Goal: Task Accomplishment & Management: Complete application form

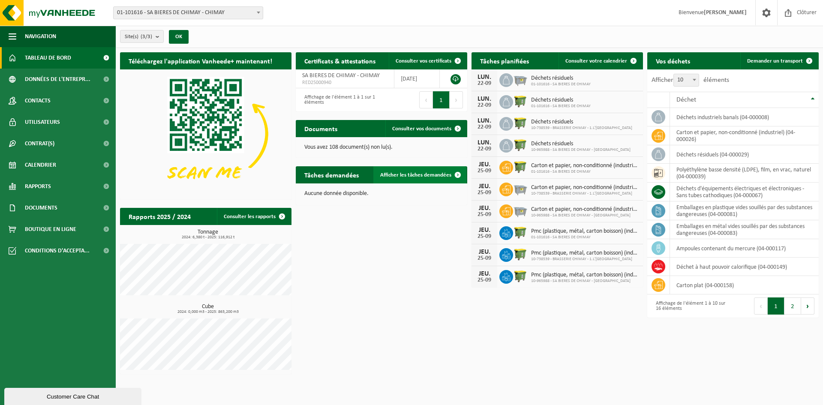
click at [426, 177] on span "Afficher les tâches demandées" at bounding box center [415, 175] width 71 height 6
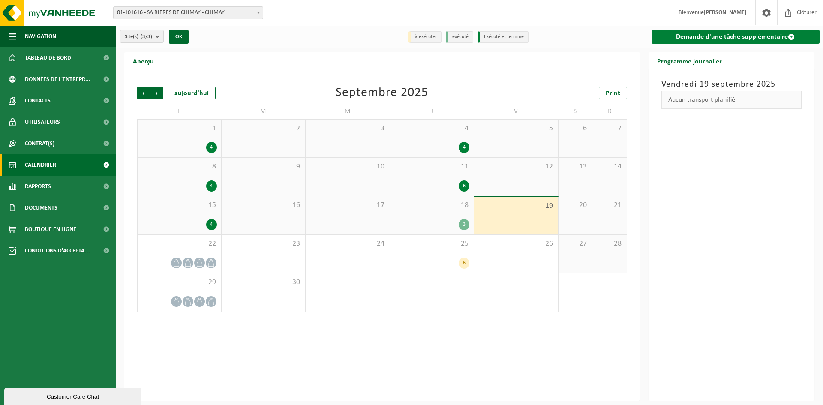
drag, startPoint x: 695, startPoint y: 40, endPoint x: 690, endPoint y: 42, distance: 5.6
click at [695, 40] on link "Demande d'une tâche supplémentaire" at bounding box center [735, 37] width 168 height 14
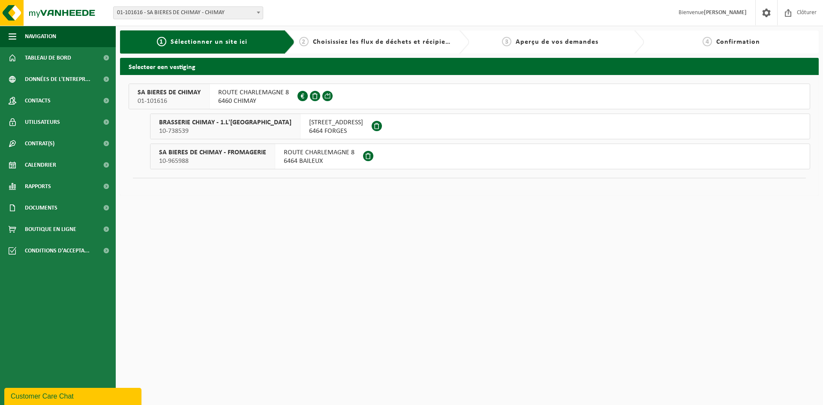
click at [366, 96] on button "SA BIERES DE CHIMAY 01-101616 ROUTE CHARLEMAGNE 8 6460 CHIMAY 0438.560.655" at bounding box center [469, 97] width 681 height 26
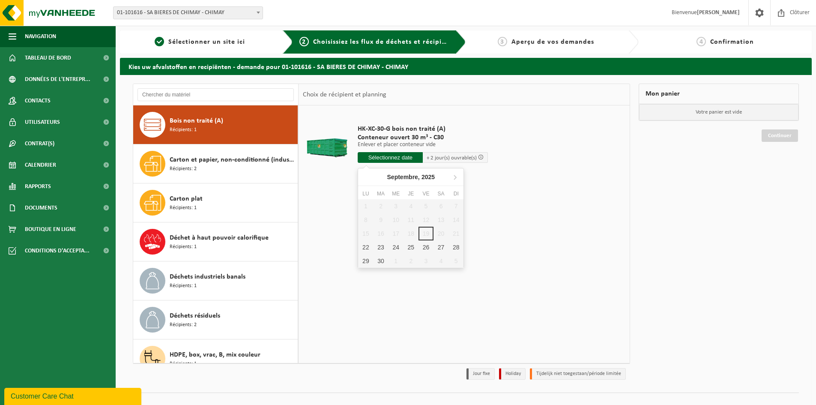
click at [396, 160] on input "text" at bounding box center [390, 157] width 65 height 11
click at [389, 248] on div "24" at bounding box center [396, 247] width 15 height 14
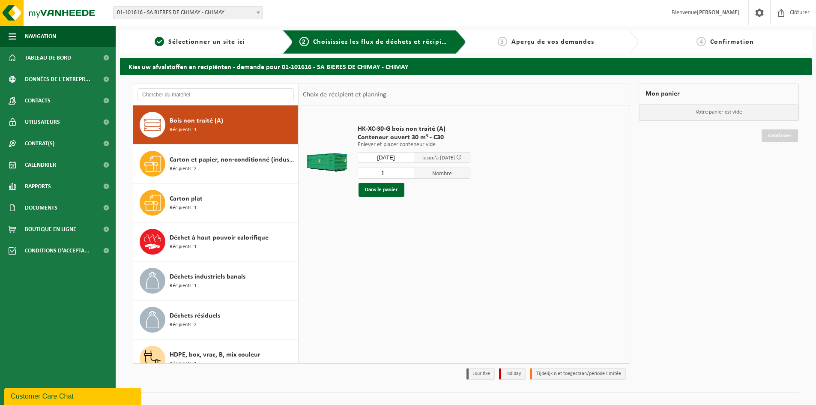
type input "à partir de 2025-09-24"
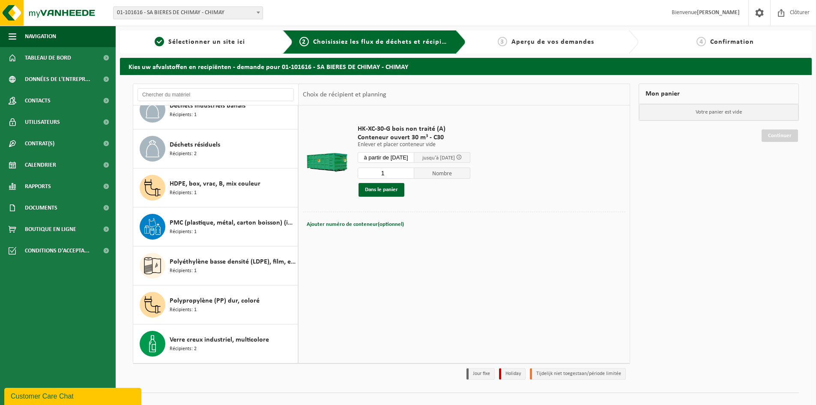
scroll to position [14, 0]
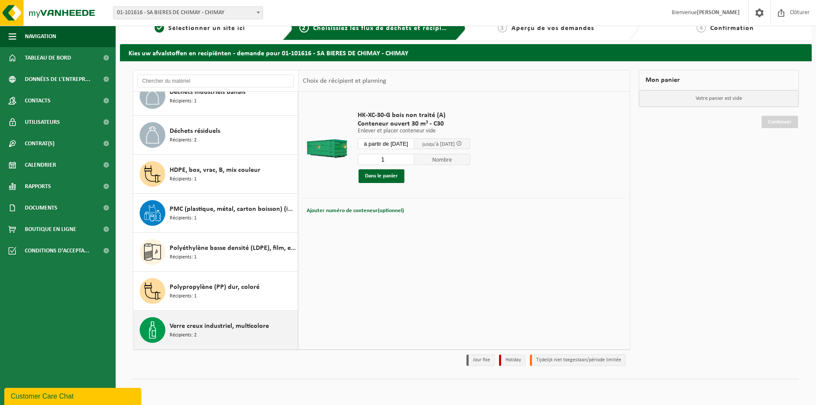
click at [224, 341] on div "Verre creux industriel, multicolore Récipients: 2" at bounding box center [233, 330] width 126 height 26
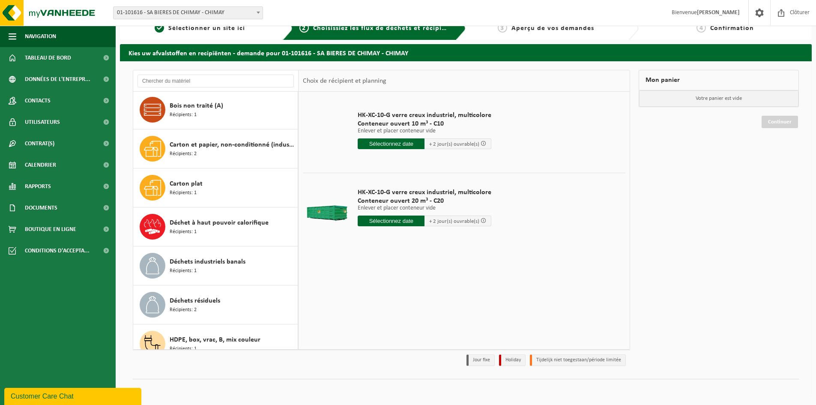
scroll to position [0, 0]
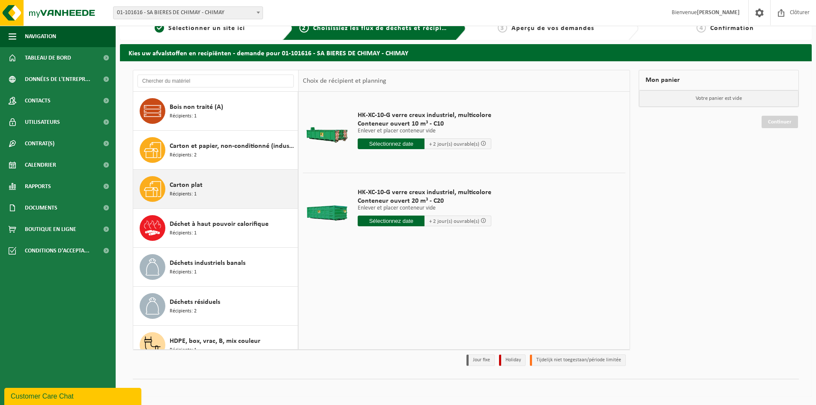
click at [198, 200] on div "Carton plat Récipients: 1" at bounding box center [233, 189] width 126 height 26
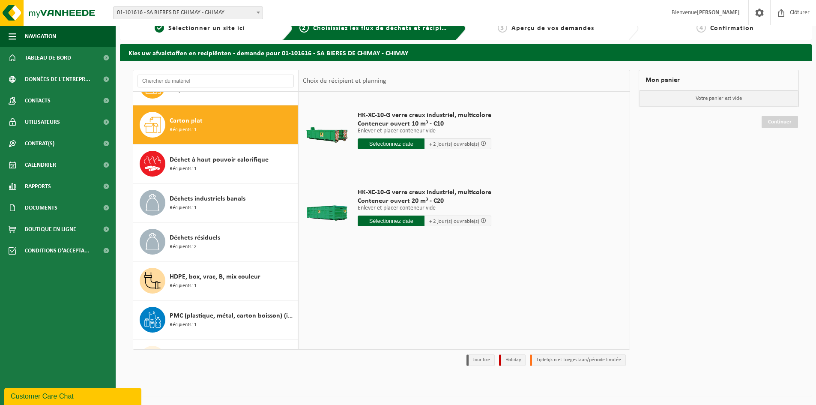
scroll to position [78, 0]
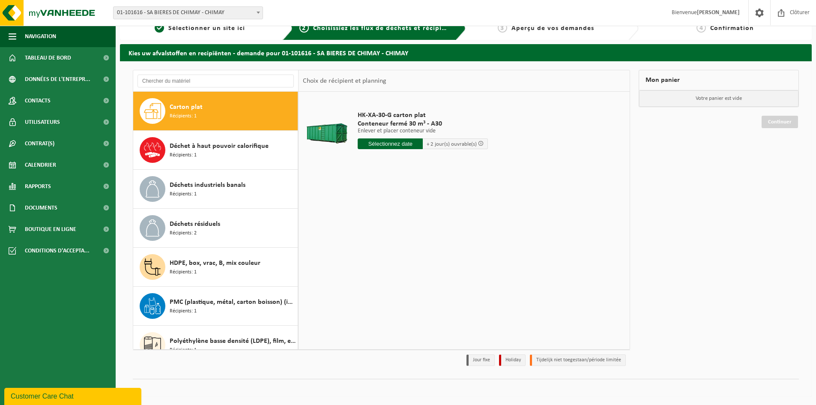
click at [403, 145] on input "text" at bounding box center [390, 143] width 65 height 11
click at [397, 231] on div "24" at bounding box center [396, 234] width 15 height 14
type input "à partir de 2025-09-24"
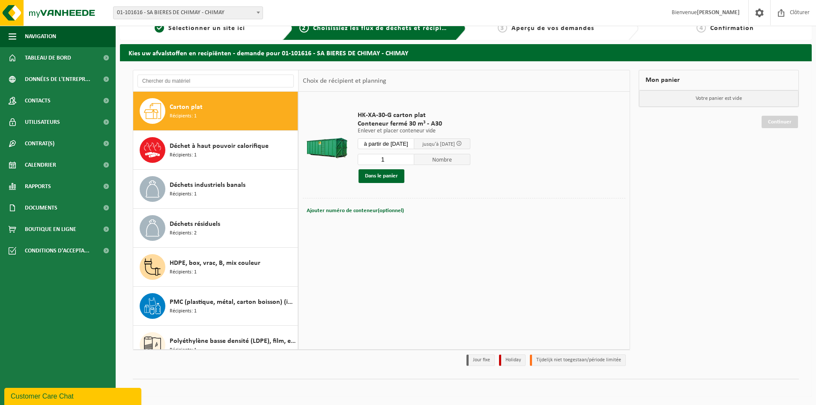
click at [439, 159] on span "Nombre" at bounding box center [442, 159] width 57 height 11
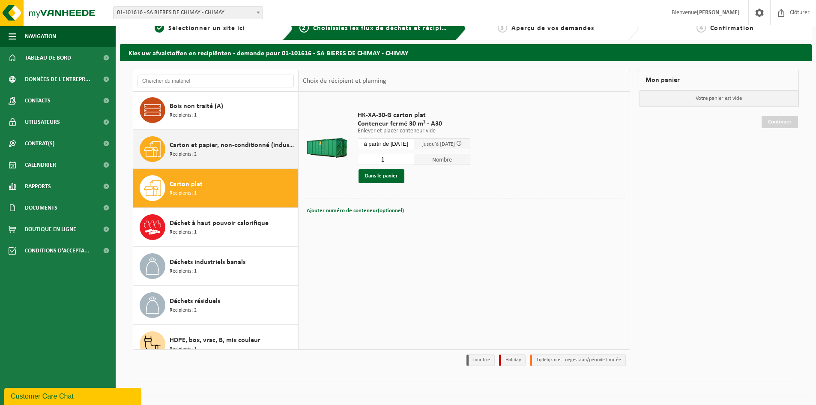
scroll to position [0, 0]
click at [236, 159] on div "Carton et papier, non-conditionné (industriel) Récipients: 2" at bounding box center [233, 150] width 126 height 26
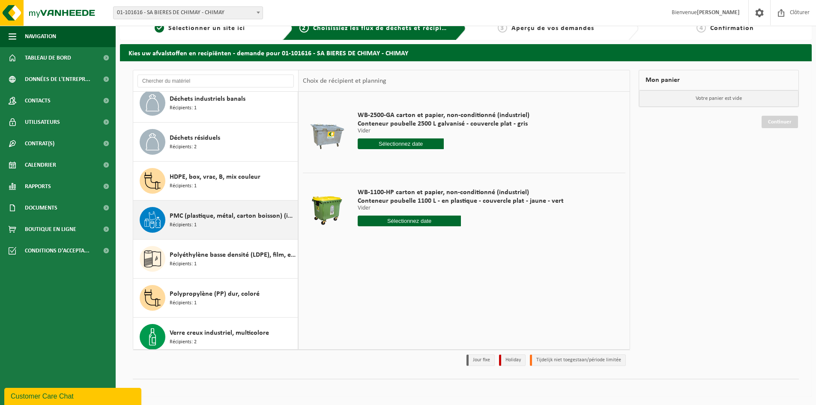
scroll to position [171, 0]
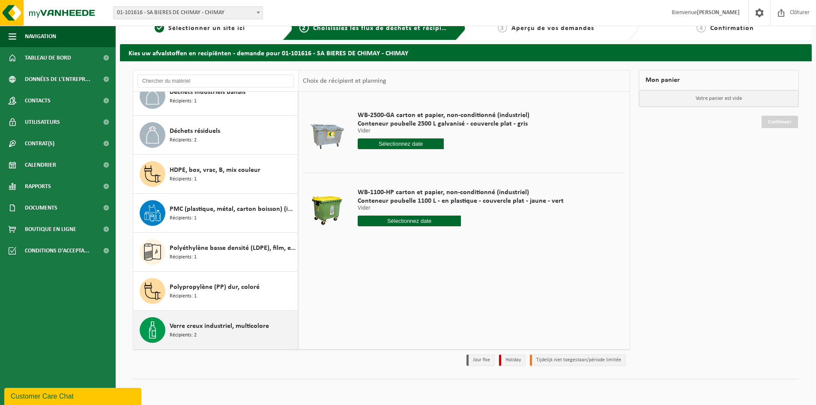
click at [219, 334] on div "Verre creux industriel, multicolore Récipients: 2" at bounding box center [233, 330] width 126 height 26
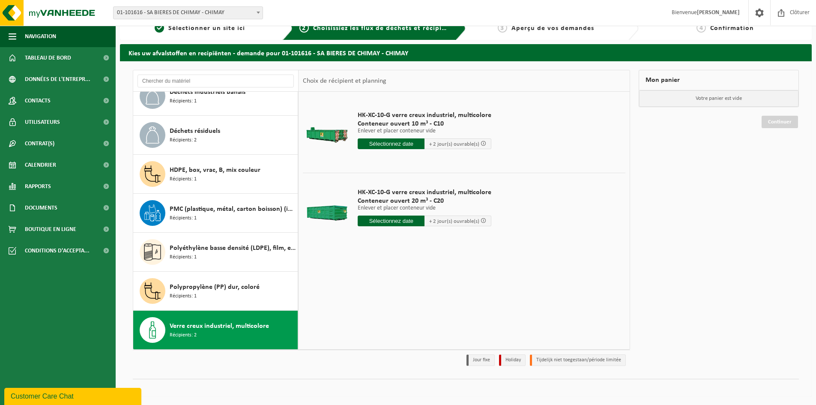
click at [387, 144] on input "text" at bounding box center [391, 143] width 67 height 11
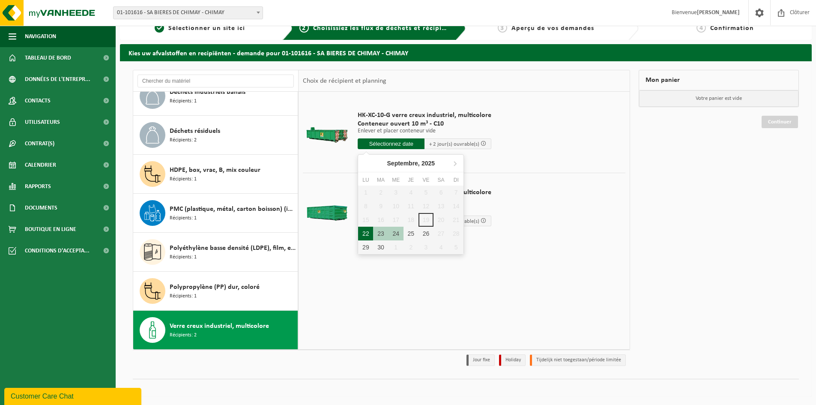
click at [366, 234] on div "22" at bounding box center [365, 234] width 15 height 14
type input "à partir de 2025-09-22"
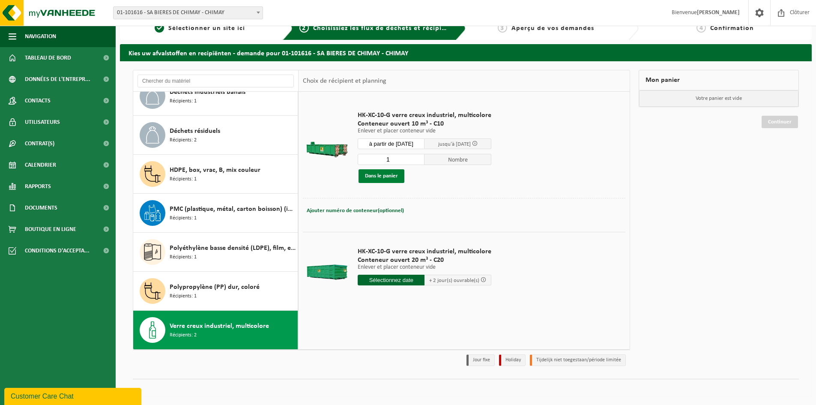
click at [382, 179] on button "Dans le panier" at bounding box center [382, 176] width 46 height 14
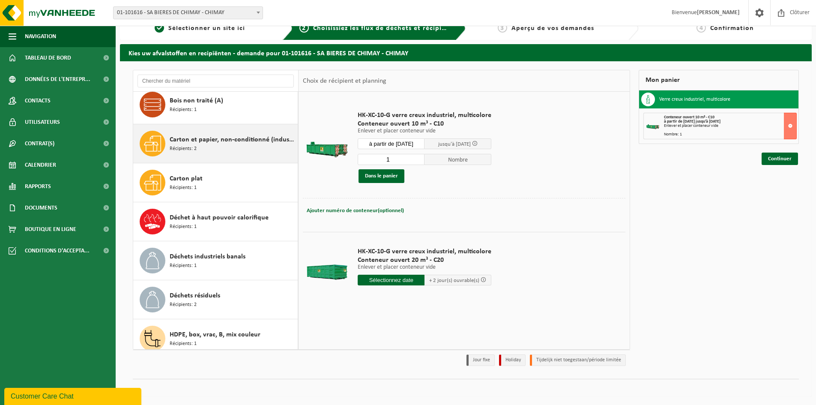
scroll to position [0, 0]
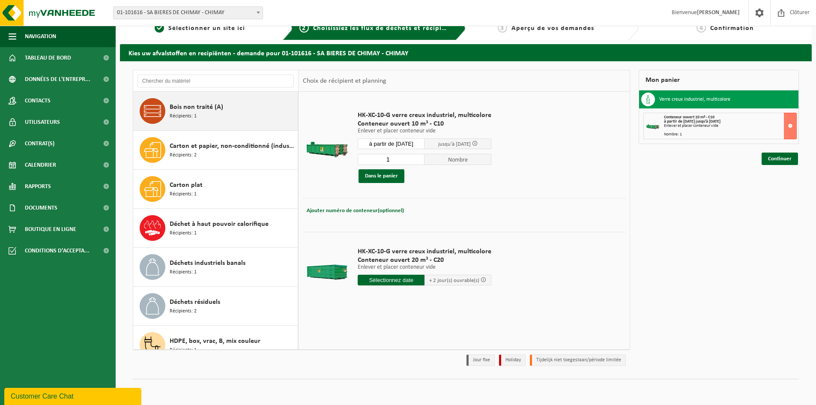
click at [229, 117] on div "Bois non traité (A) Récipients: 1" at bounding box center [233, 111] width 126 height 26
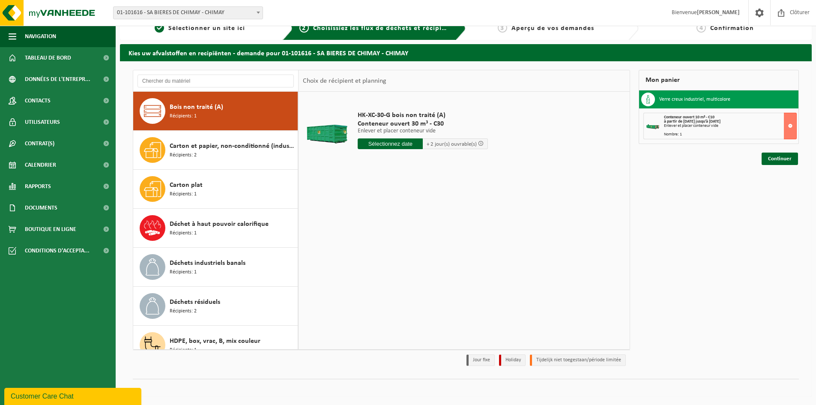
click at [382, 146] on input "text" at bounding box center [390, 143] width 65 height 11
click at [374, 233] on div "23" at bounding box center [380, 234] width 15 height 14
type input "à partir de 2025-09-23"
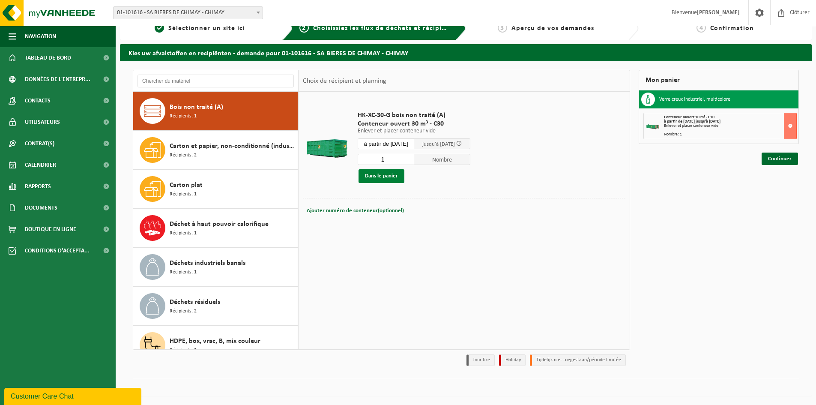
click at [394, 176] on button "Dans le panier" at bounding box center [382, 176] width 46 height 14
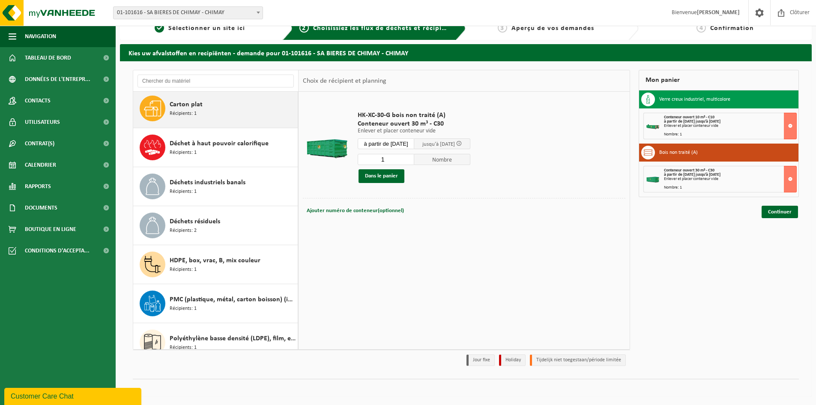
scroll to position [171, 0]
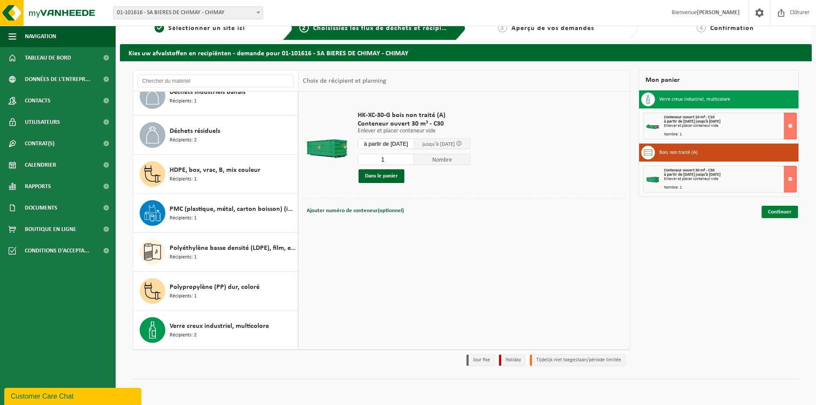
click at [782, 210] on link "Continuer" at bounding box center [780, 212] width 36 height 12
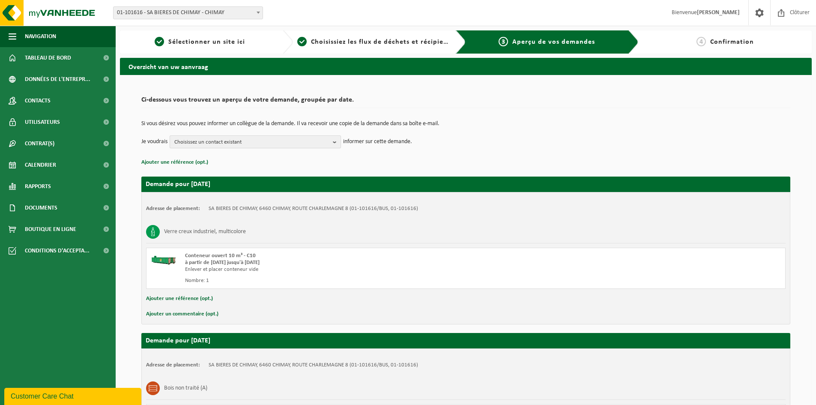
click at [261, 141] on span "Choisissez un contact existant" at bounding box center [251, 142] width 155 height 13
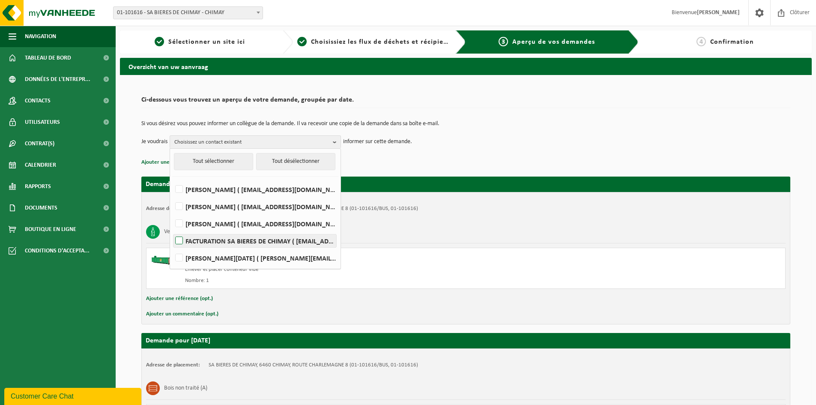
click at [176, 242] on label "FACTURATION SA BIERES DE CHIMAY ( compta@chimay.com )" at bounding box center [255, 240] width 163 height 13
click at [172, 230] on input "FACTURATION SA BIERES DE CHIMAY ( compta@chimay.com )" at bounding box center [172, 230] width 0 height 0
click at [181, 241] on label "FACTURATION SA BIERES DE CHIMAY ( compta@chimay.com )" at bounding box center [255, 240] width 163 height 13
click at [172, 230] on input "FACTURATION SA BIERES DE CHIMAY ( compta@chimay.com )" at bounding box center [172, 230] width 0 height 0
checkbox input "false"
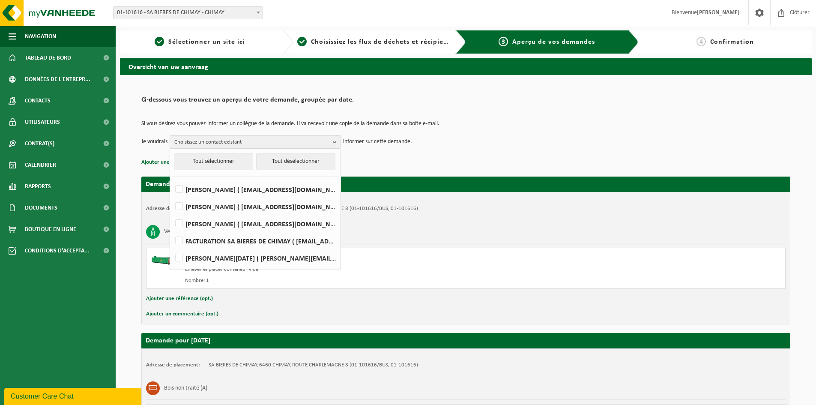
click at [338, 143] on b "button" at bounding box center [337, 142] width 8 height 12
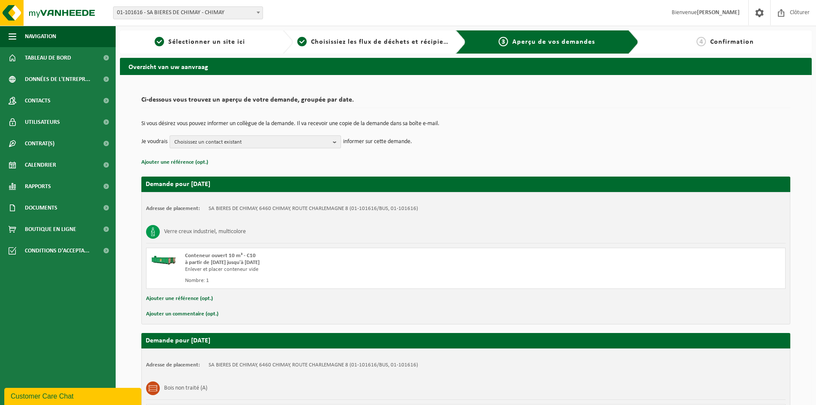
click at [325, 142] on span "Choisissez un contact existant" at bounding box center [251, 142] width 155 height 13
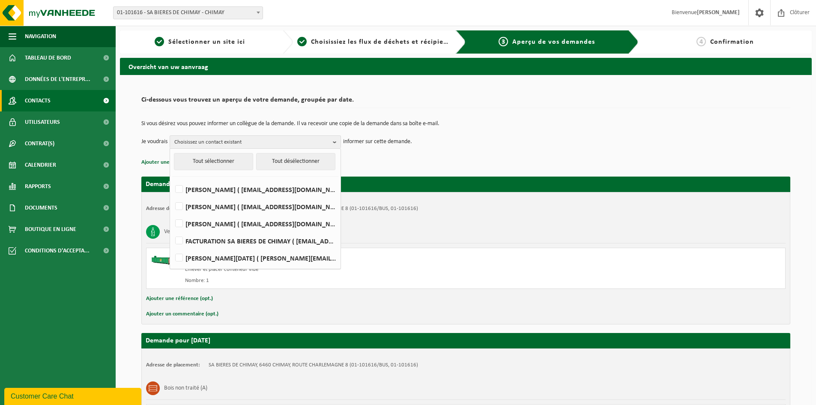
click at [44, 96] on span "Contacts" at bounding box center [38, 100] width 26 height 21
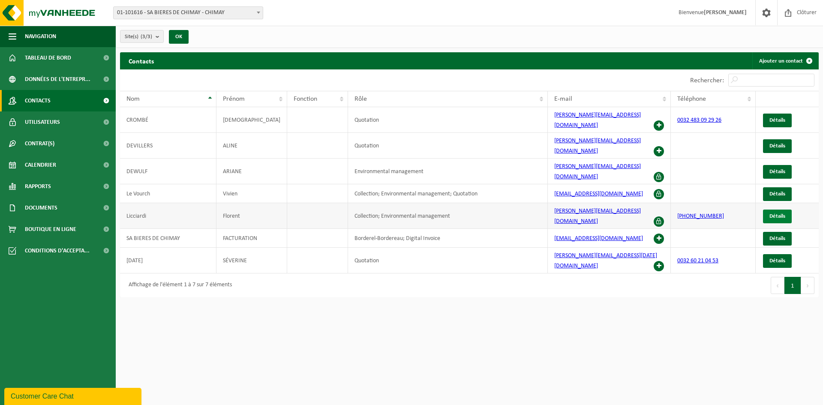
click at [769, 213] on span "Détails" at bounding box center [777, 216] width 16 height 6
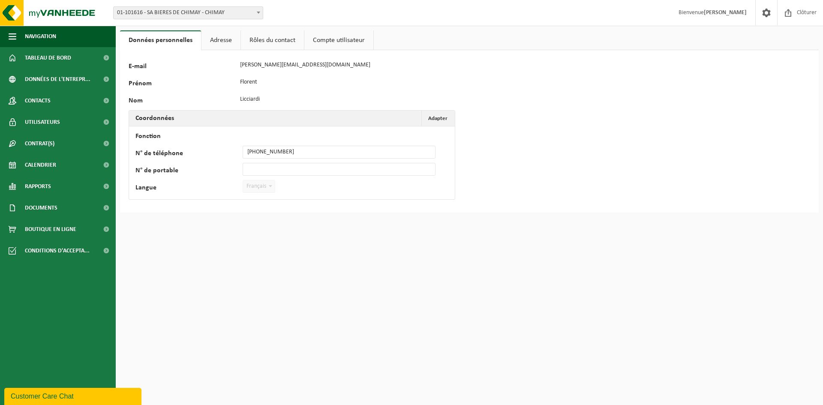
click at [211, 40] on link "Adresse" at bounding box center [220, 40] width 39 height 20
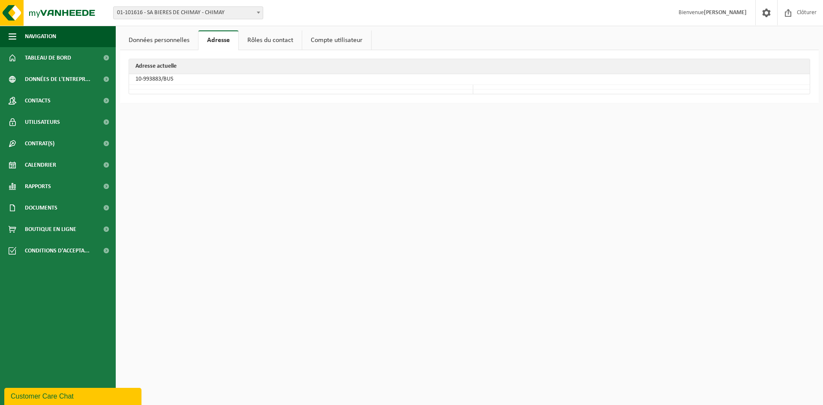
click at [282, 40] on link "Rôles du contact" at bounding box center [270, 40] width 63 height 20
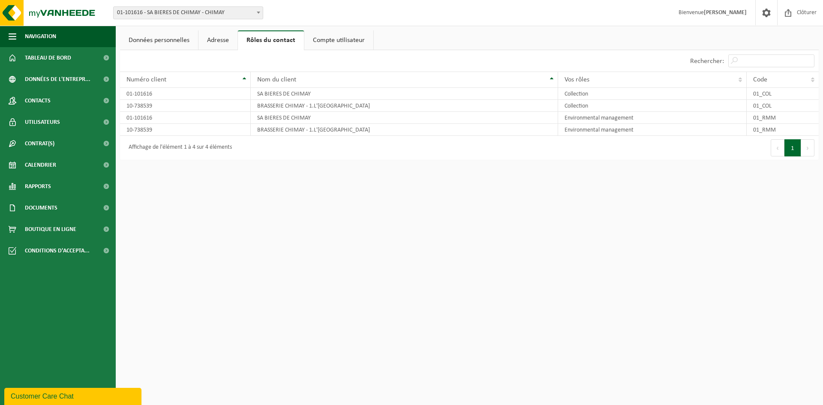
click at [332, 43] on link "Compte utilisateur" at bounding box center [338, 40] width 69 height 20
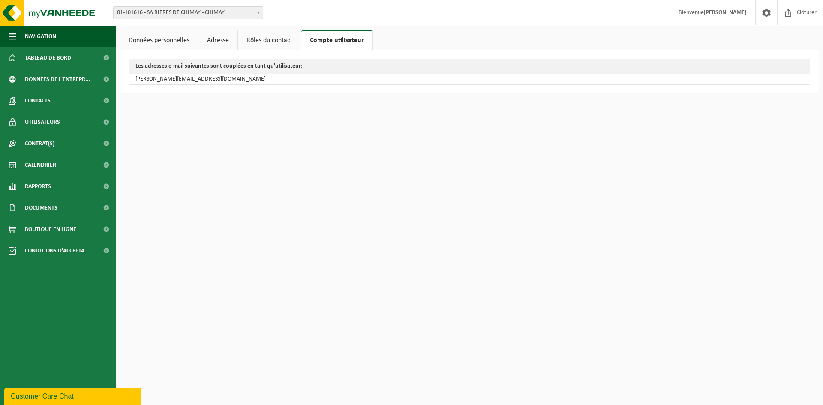
click at [279, 42] on link "Rôles du contact" at bounding box center [269, 40] width 63 height 20
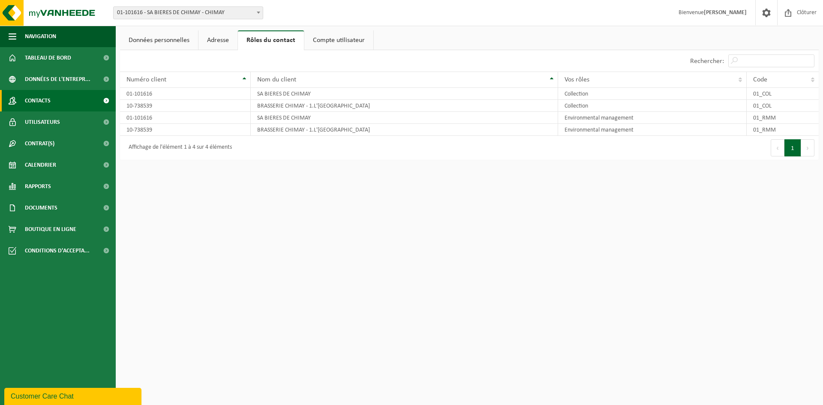
click at [60, 102] on link "Contacts" at bounding box center [58, 100] width 116 height 21
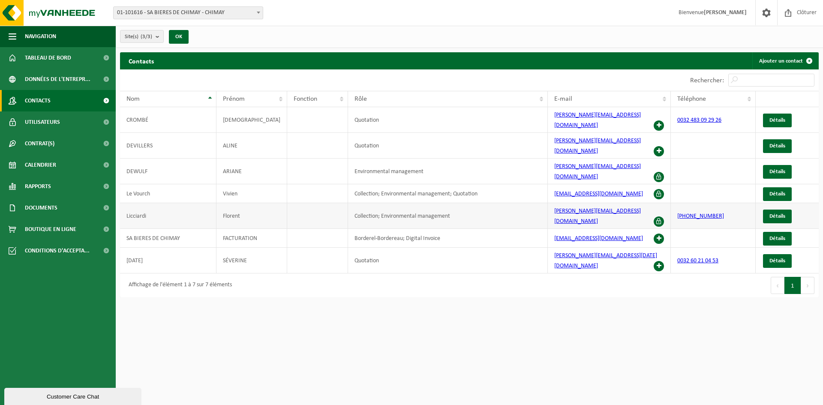
click at [246, 203] on td "Florent" at bounding box center [251, 216] width 71 height 26
click at [660, 216] on span at bounding box center [659, 221] width 10 height 10
click at [659, 120] on span at bounding box center [659, 125] width 10 height 10
click at [253, 203] on td "Florent" at bounding box center [251, 216] width 71 height 26
click at [167, 159] on td "DEWULF" at bounding box center [168, 172] width 96 height 26
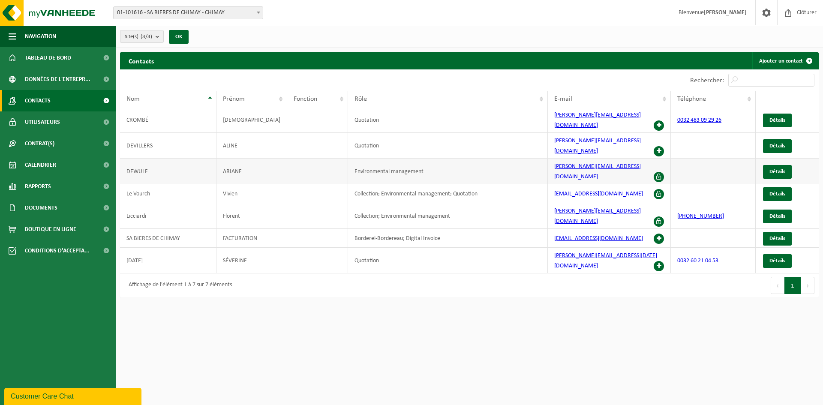
click at [173, 159] on td "DEWULF" at bounding box center [168, 172] width 96 height 26
click at [44, 123] on span "Utilisateurs" at bounding box center [42, 121] width 35 height 21
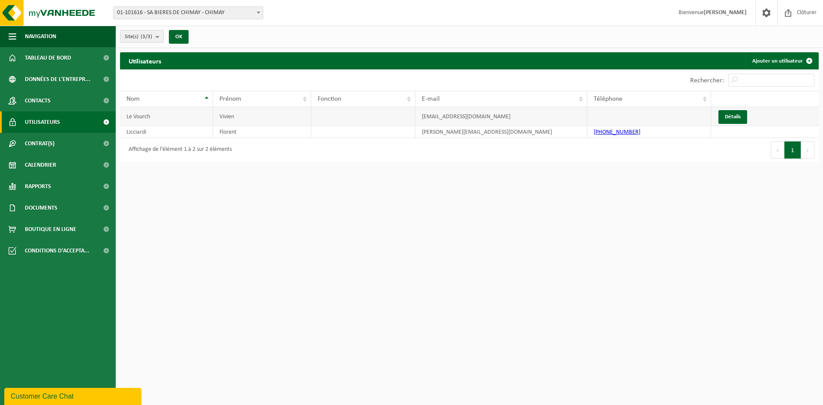
click at [224, 115] on td "Vivien" at bounding box center [262, 116] width 98 height 19
click at [69, 147] on link "Contrat(s)" at bounding box center [58, 143] width 116 height 21
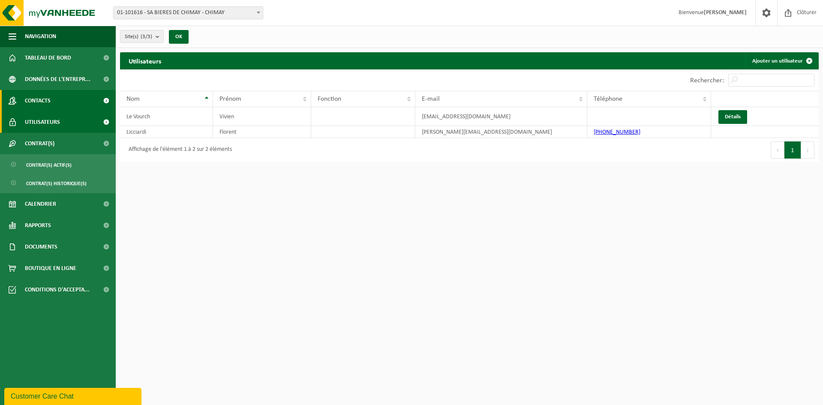
click at [37, 103] on span "Contacts" at bounding box center [38, 100] width 26 height 21
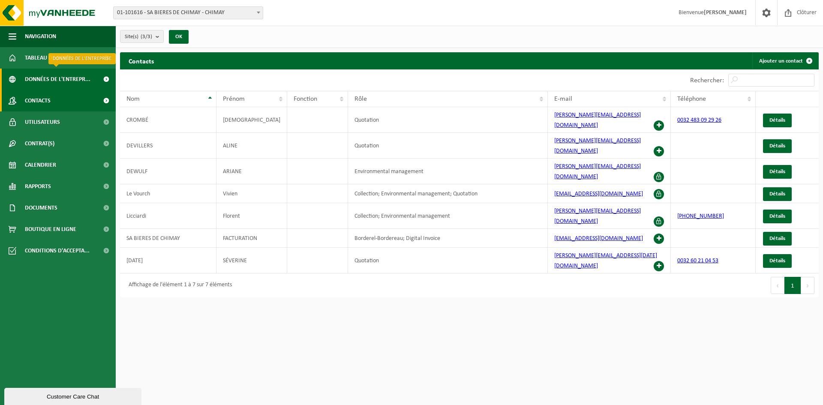
click at [45, 82] on span "Données de l'entrepr..." at bounding box center [58, 79] width 66 height 21
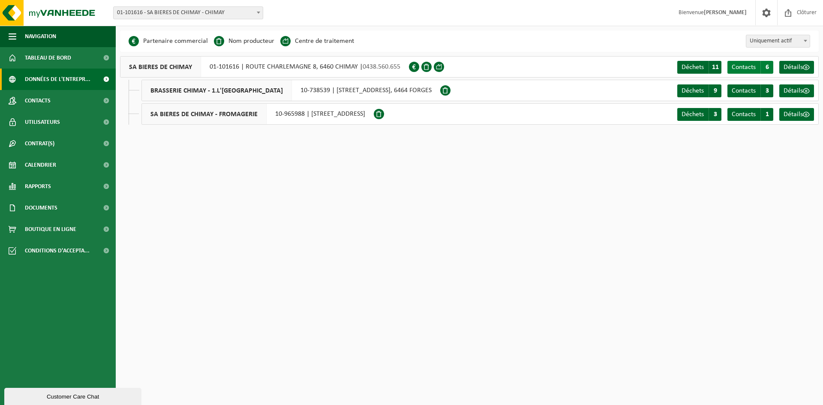
click at [759, 66] on link "Contacts C 6" at bounding box center [750, 67] width 46 height 13
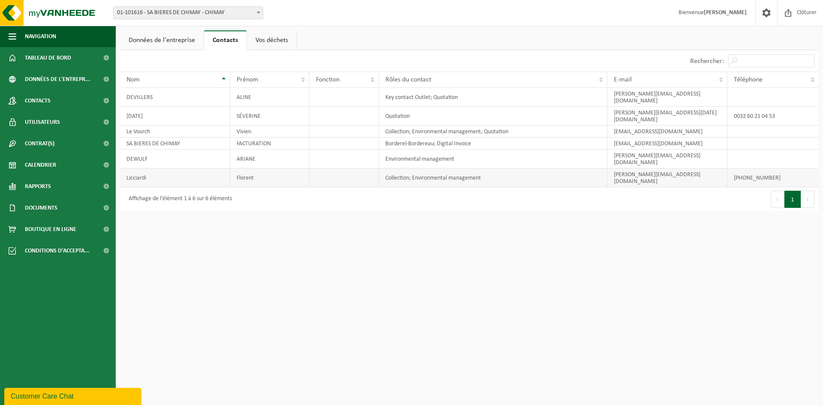
click at [192, 168] on td "Licciardi" at bounding box center [175, 177] width 110 height 19
click at [256, 168] on td "Florent" at bounding box center [269, 177] width 79 height 19
click at [254, 168] on td "Florent" at bounding box center [269, 177] width 79 height 19
click at [285, 40] on link "Vos déchets" at bounding box center [272, 40] width 50 height 20
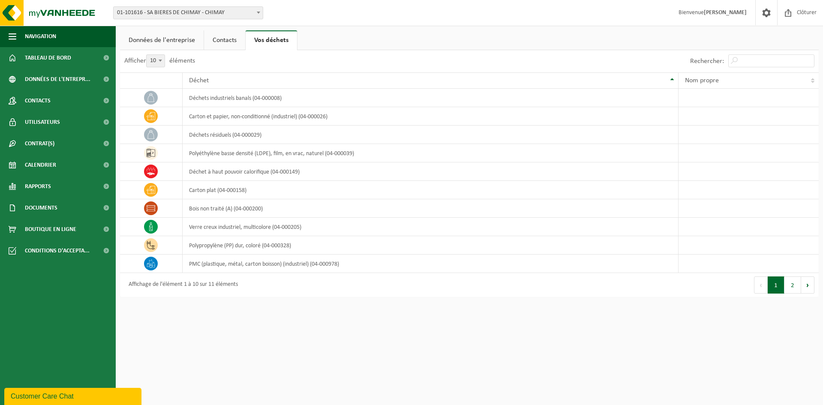
click at [145, 37] on link "Données de l'entreprise" at bounding box center [162, 40] width 84 height 20
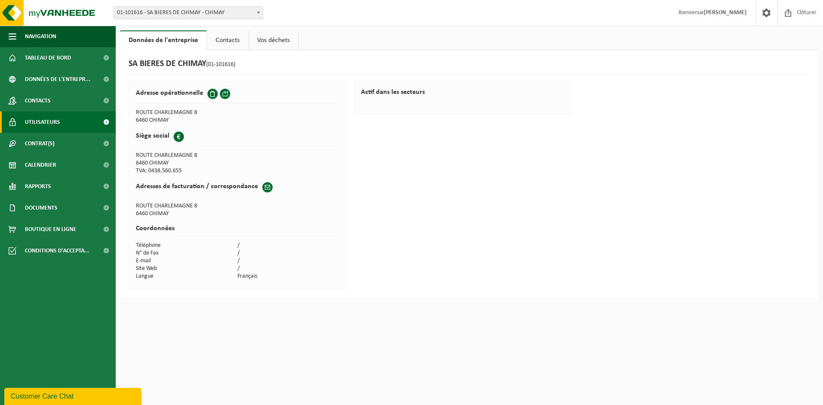
click at [60, 123] on link "Utilisateurs" at bounding box center [58, 121] width 116 height 21
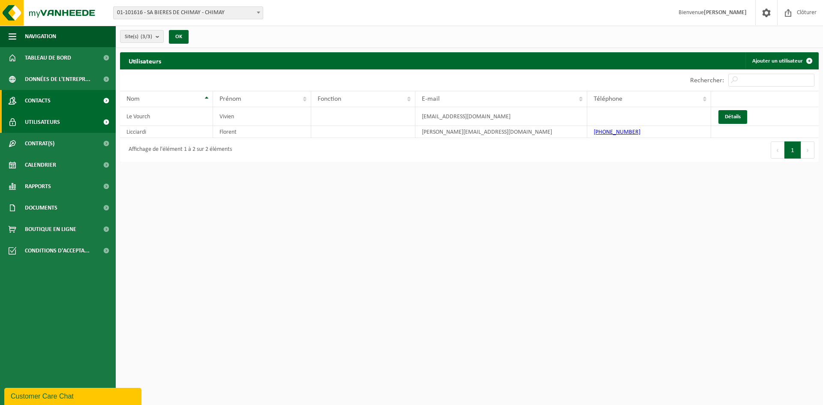
click at [47, 108] on span "Contacts" at bounding box center [38, 100] width 26 height 21
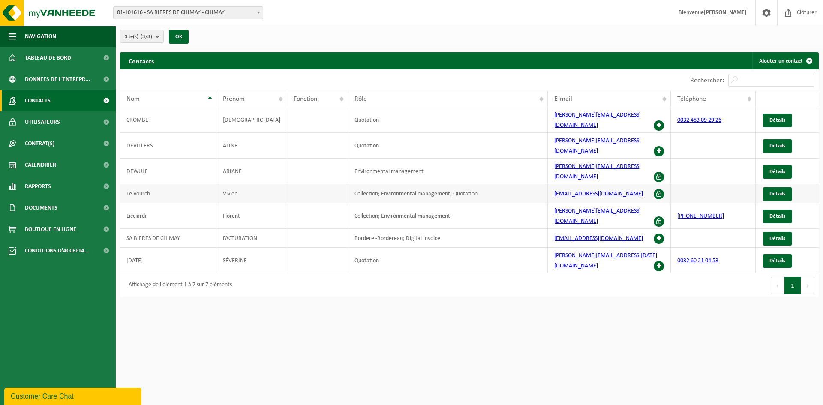
click at [656, 189] on span at bounding box center [659, 194] width 10 height 10
click at [620, 203] on td "[PERSON_NAME][EMAIL_ADDRESS][DOMAIN_NAME]" at bounding box center [609, 216] width 123 height 26
drag, startPoint x: 621, startPoint y: 192, endPoint x: 762, endPoint y: 12, distance: 229.2
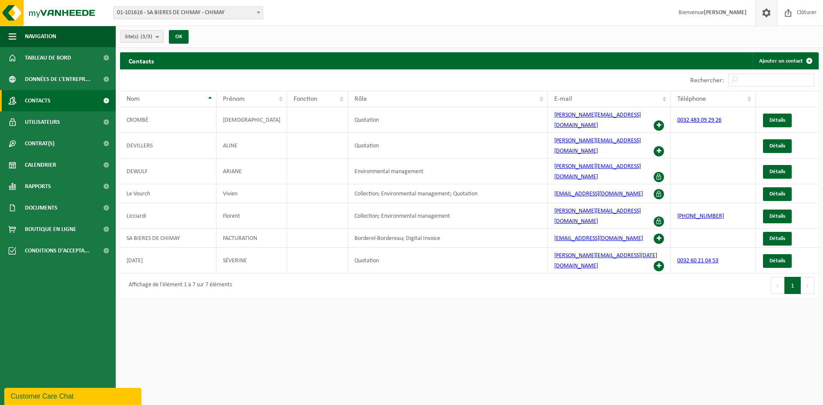
click at [762, 12] on span at bounding box center [766, 12] width 13 height 25
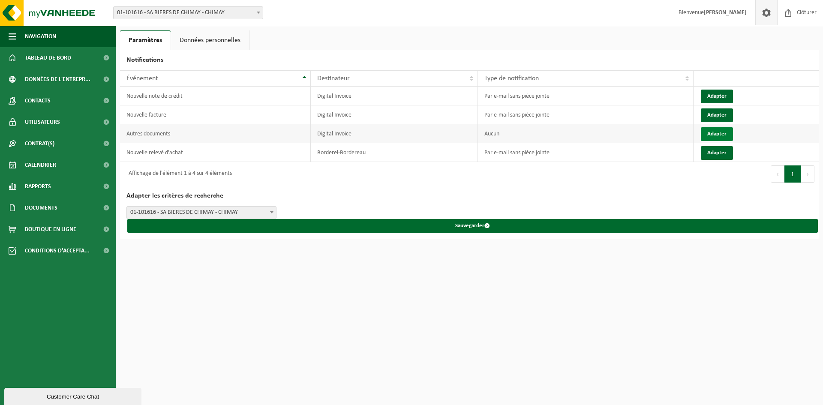
click at [713, 131] on button "Adapter" at bounding box center [717, 134] width 32 height 14
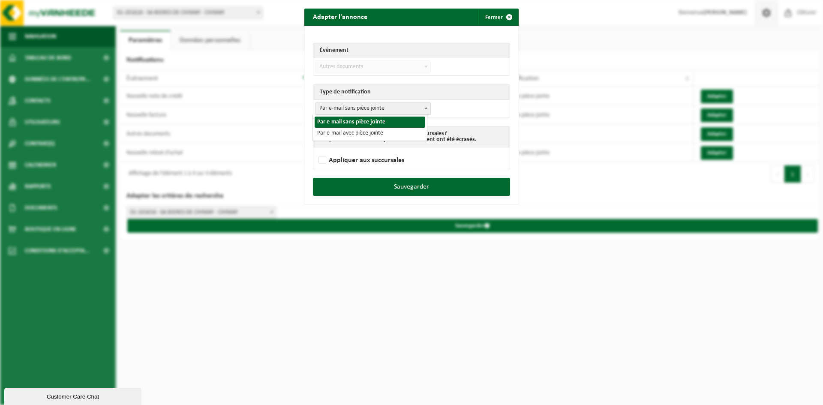
click at [351, 110] on span "Par e-mail sans pièce jointe" at bounding box center [373, 108] width 114 height 12
click at [339, 66] on span "Autres documents" at bounding box center [373, 67] width 114 height 12
click at [317, 162] on label "Appliquer aux succursales" at bounding box center [370, 160] width 107 height 13
click at [317, 150] on input "Appliquer aux succursales" at bounding box center [422, 149] width 214 height 0
checkbox input "true"
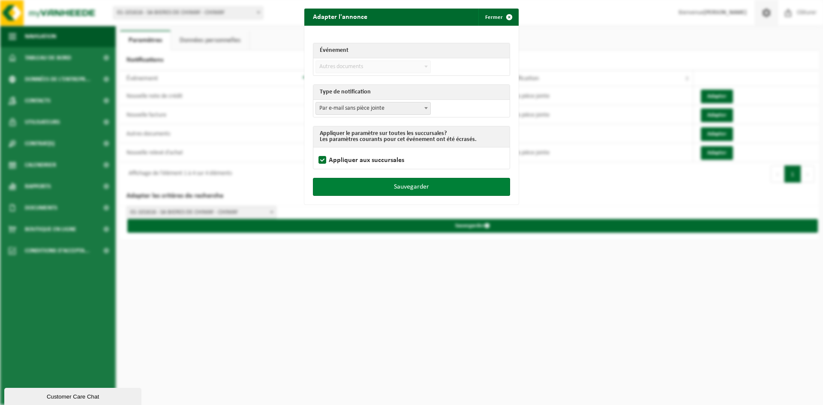
click at [337, 183] on button "Sauvegarder" at bounding box center [411, 187] width 197 height 18
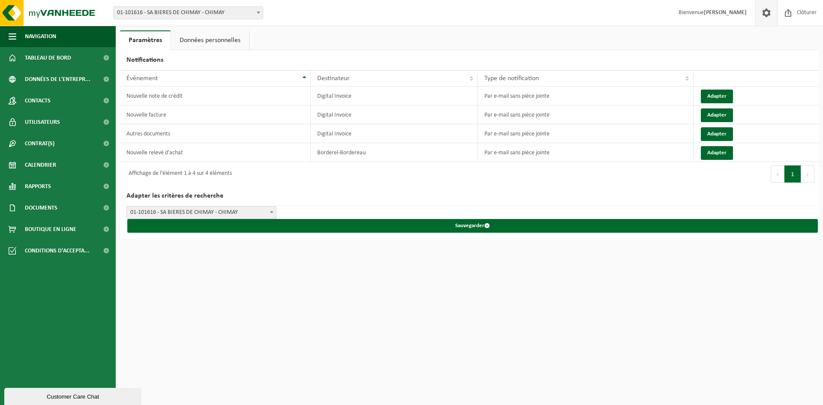
click at [210, 40] on link "Données personnelles" at bounding box center [210, 40] width 78 height 20
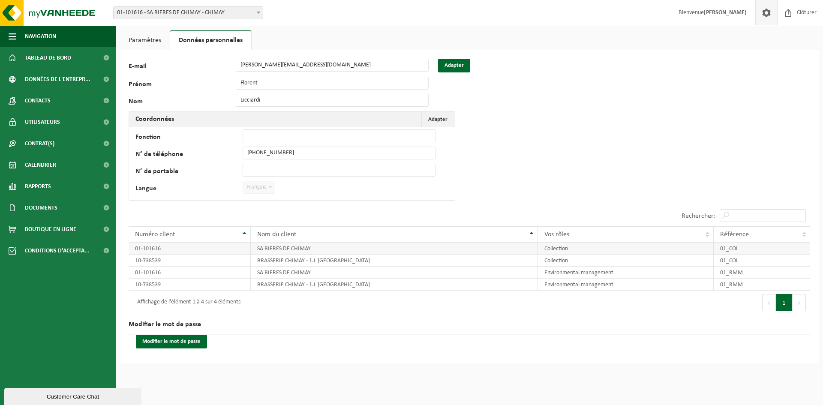
click at [194, 251] on td "01-101616" at bounding box center [190, 249] width 122 height 12
click at [316, 259] on td "BRASSERIE CHIMAY - 1.L'ABBAYE DE SCOURMONT" at bounding box center [394, 261] width 287 height 12
click at [315, 272] on td "SA BIERES DE CHIMAY" at bounding box center [394, 273] width 287 height 12
click at [371, 289] on td "BRASSERIE CHIMAY - 1.L'ABBAYE DE SCOURMONT" at bounding box center [394, 285] width 287 height 12
click at [161, 41] on link "Paramètres" at bounding box center [145, 40] width 50 height 20
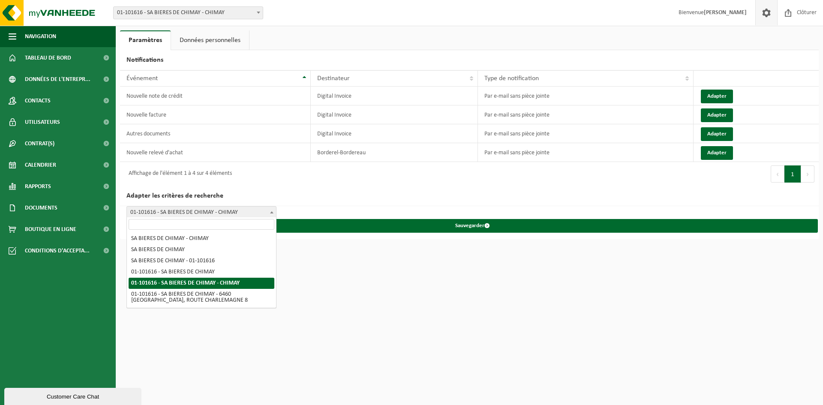
click at [244, 211] on span "01-101616 - SA BIERES DE CHIMAY - CHIMAY" at bounding box center [201, 213] width 149 height 12
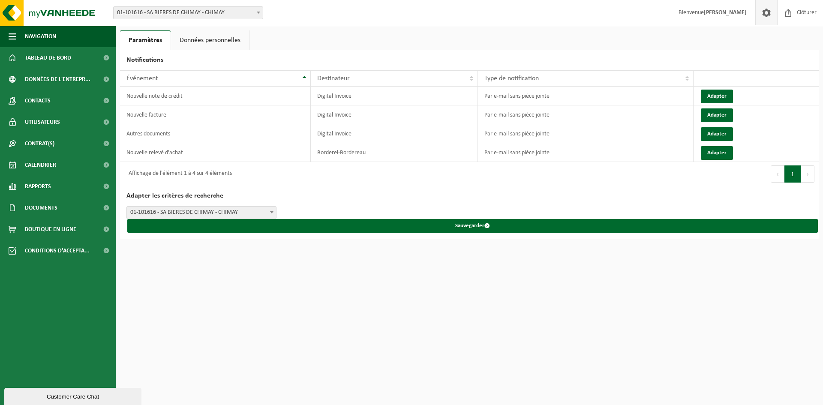
click at [244, 211] on span "01-101616 - SA BIERES DE CHIMAY - CHIMAY" at bounding box center [201, 213] width 149 height 12
click at [206, 45] on link "Données personnelles" at bounding box center [210, 40] width 78 height 20
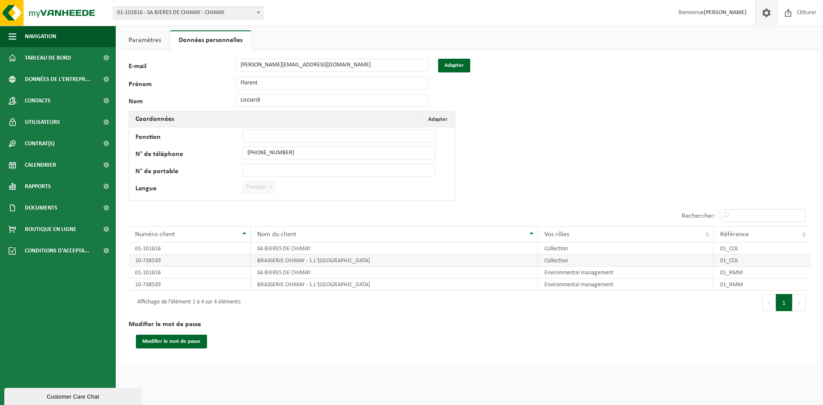
click at [244, 255] on td "10-738539" at bounding box center [190, 261] width 122 height 12
drag, startPoint x: 336, startPoint y: 261, endPoint x: 361, endPoint y: 268, distance: 26.4
click at [336, 261] on td "BRASSERIE CHIMAY - 1.L'ABBAYE DE SCOURMONT" at bounding box center [394, 261] width 287 height 12
click at [448, 276] on td "SA BIERES DE CHIMAY" at bounding box center [394, 273] width 287 height 12
click at [138, 42] on link "Paramètres" at bounding box center [145, 40] width 50 height 20
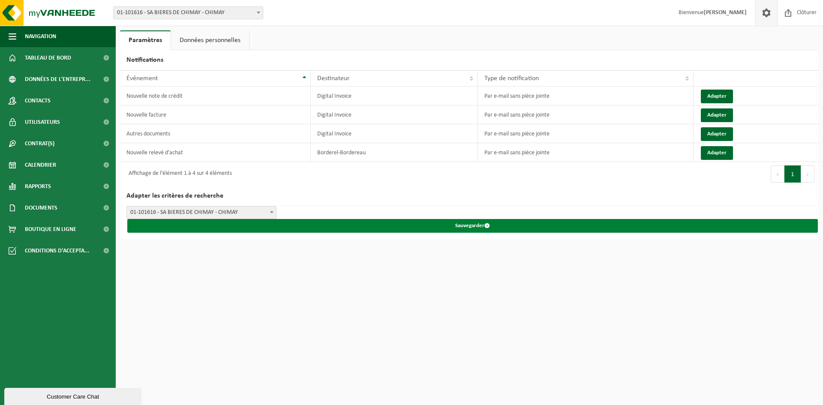
click at [491, 222] on button "Sauvegarder" at bounding box center [472, 226] width 690 height 14
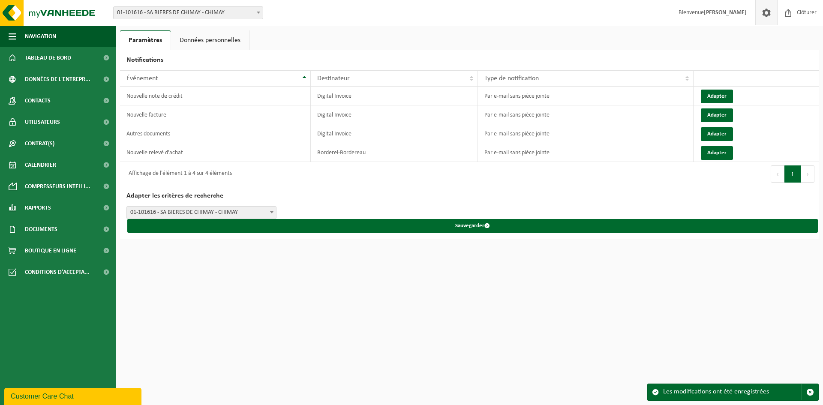
click at [763, 12] on span at bounding box center [766, 12] width 13 height 25
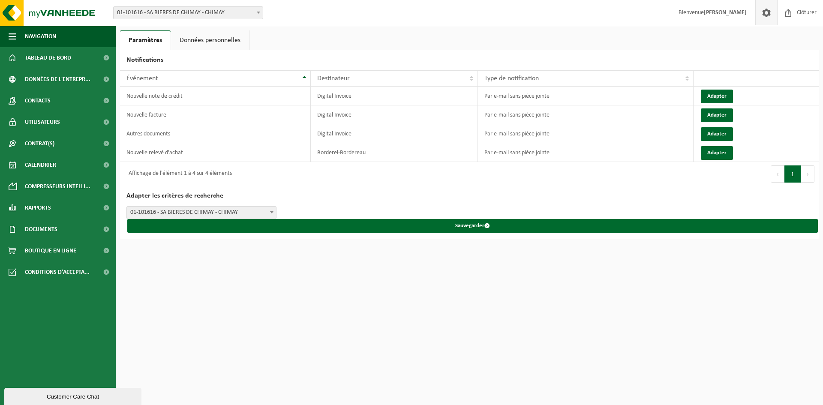
click at [717, 9] on strong "[PERSON_NAME]" at bounding box center [725, 12] width 43 height 6
click at [56, 33] on span "Navigation" at bounding box center [40, 36] width 31 height 21
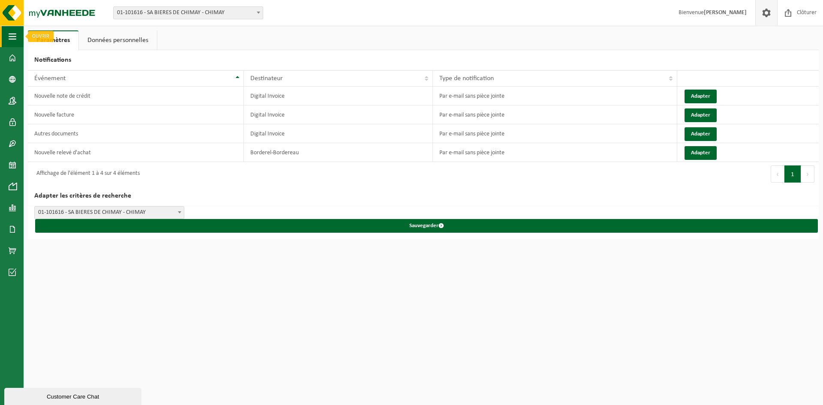
click at [18, 32] on button "Navigation" at bounding box center [12, 36] width 24 height 21
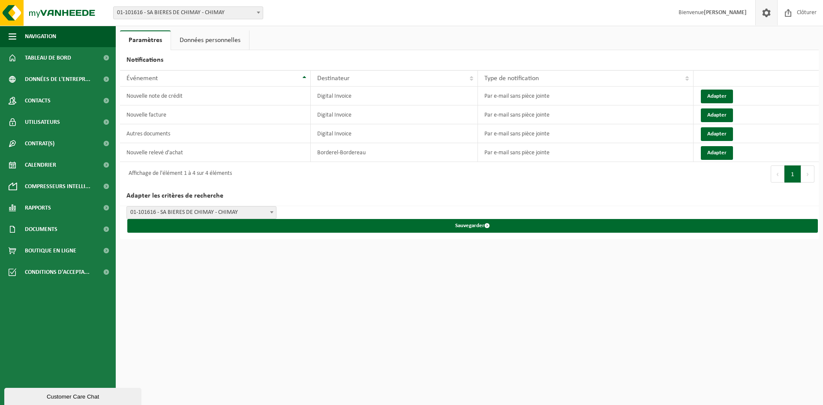
click at [211, 40] on link "Données personnelles" at bounding box center [210, 40] width 78 height 20
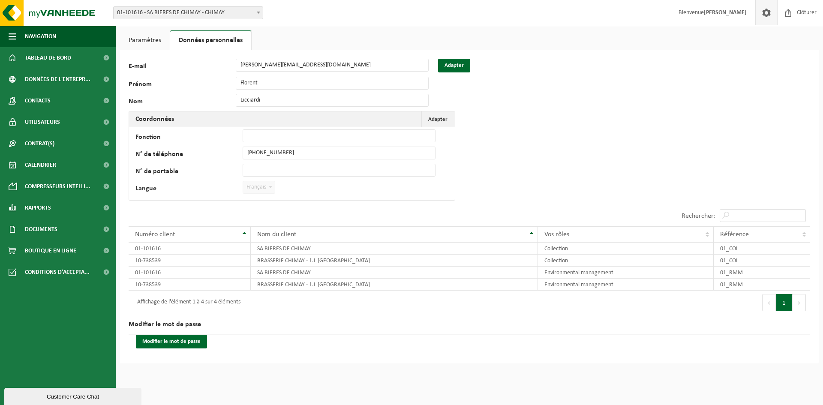
click at [209, 15] on span "01-101616 - SA BIERES DE CHIMAY - CHIMAY" at bounding box center [188, 13] width 149 height 12
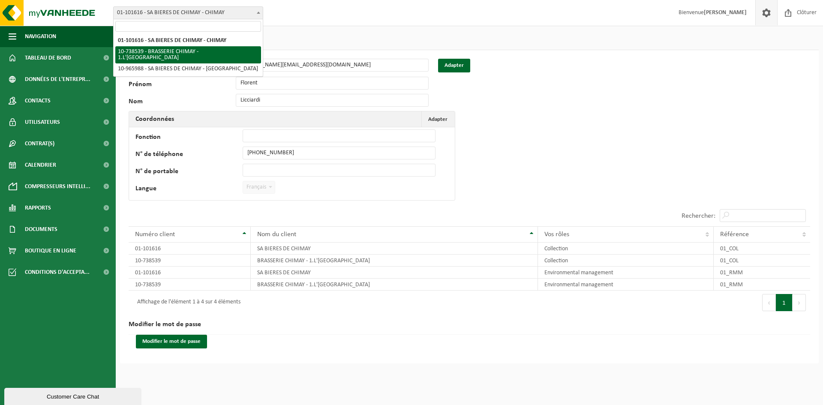
select select "13616"
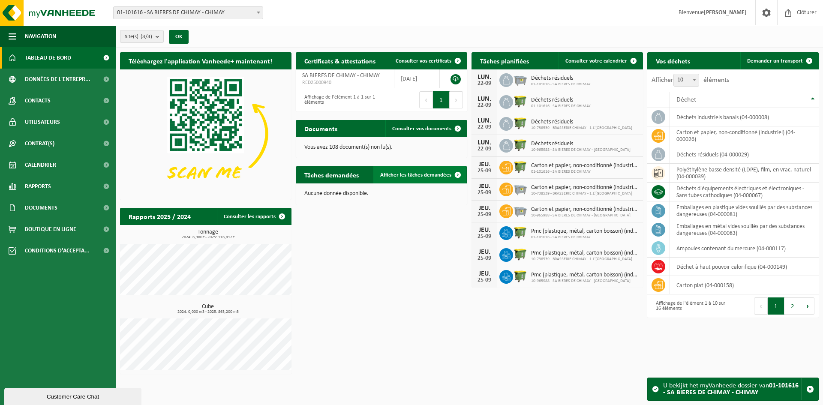
click at [406, 176] on span "Afficher les tâches demandées" at bounding box center [415, 175] width 71 height 6
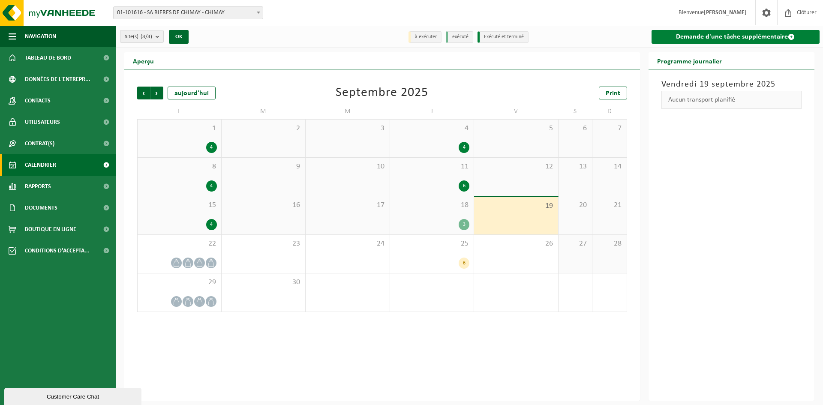
click at [705, 35] on link "Demande d'une tâche supplémentaire" at bounding box center [735, 37] width 168 height 14
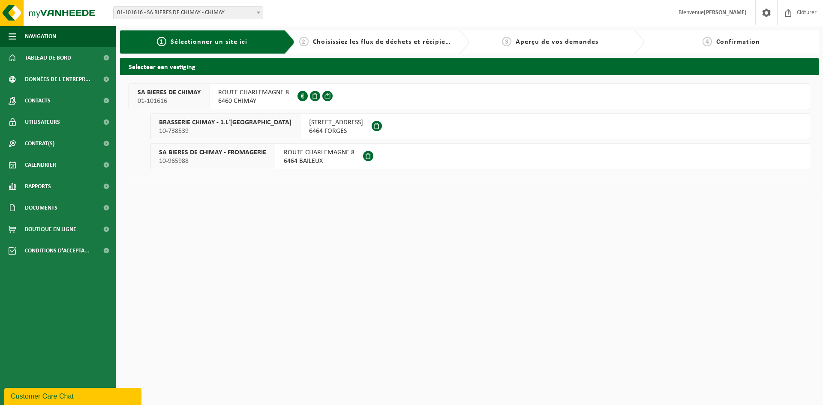
click at [264, 99] on span "6460 CHIMAY" at bounding box center [253, 101] width 71 height 9
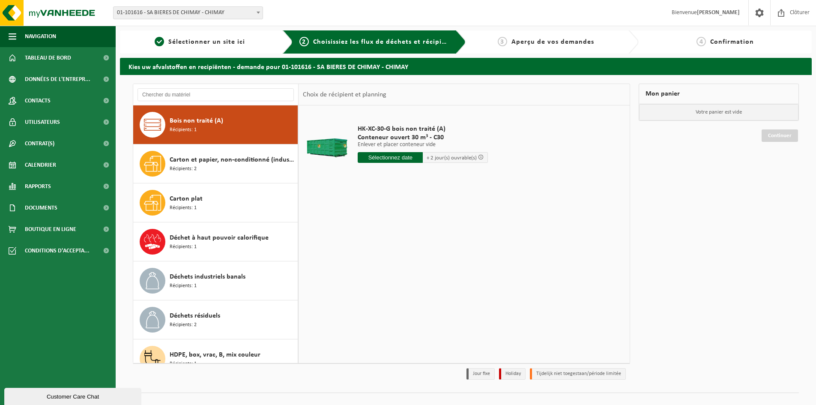
click at [399, 155] on input "text" at bounding box center [390, 157] width 65 height 11
click at [383, 246] on div "23" at bounding box center [380, 247] width 15 height 14
type input "à partir de 2025-09-23"
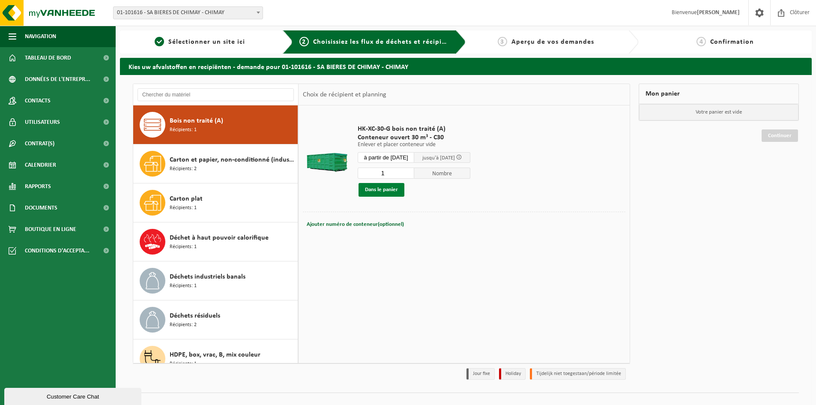
click at [389, 186] on button "Dans le panier" at bounding box center [382, 190] width 46 height 14
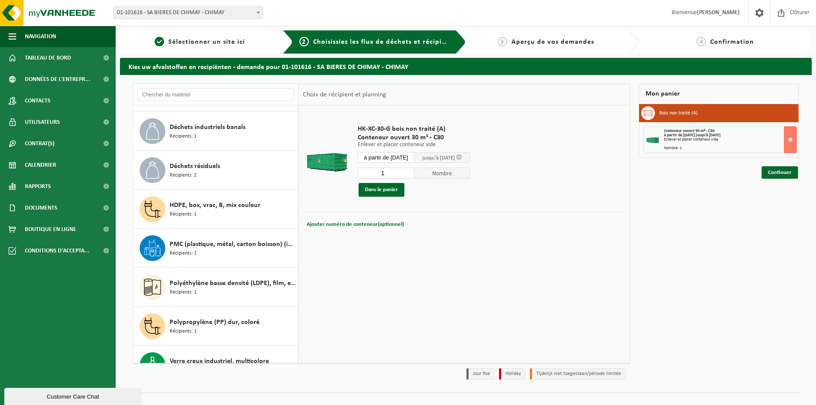
scroll to position [171, 0]
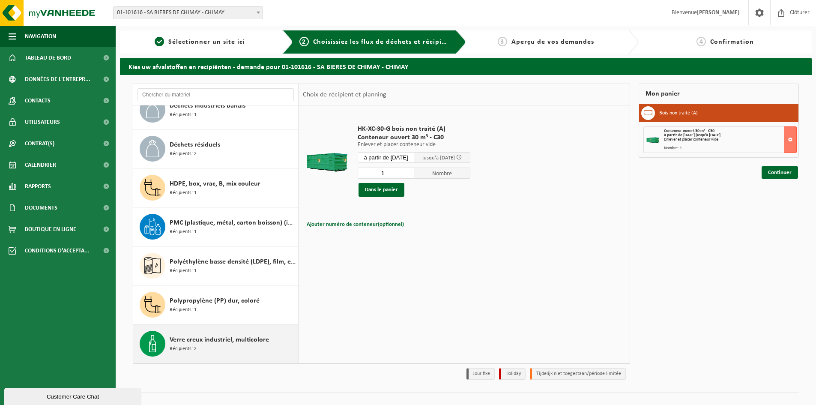
click at [216, 340] on span "Verre creux industriel, multicolore" at bounding box center [219, 340] width 99 height 10
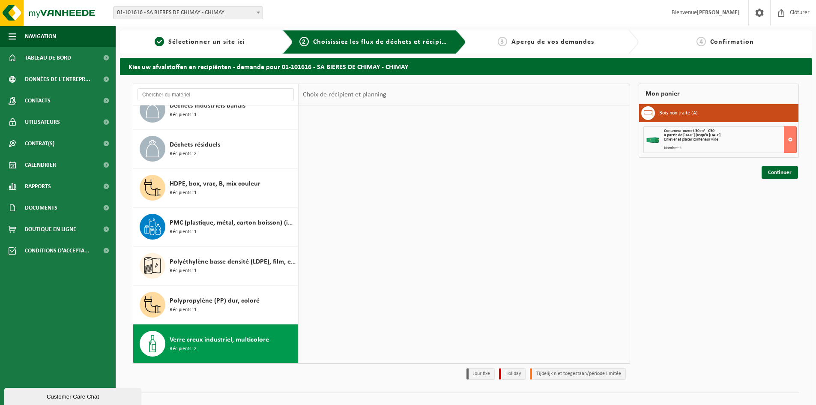
click at [377, 188] on td "HK-XC-10-G verre creux industriel, multicolore Conteneur ouvert 20 m³ - C20 Enl…" at bounding box center [488, 222] width 274 height 73
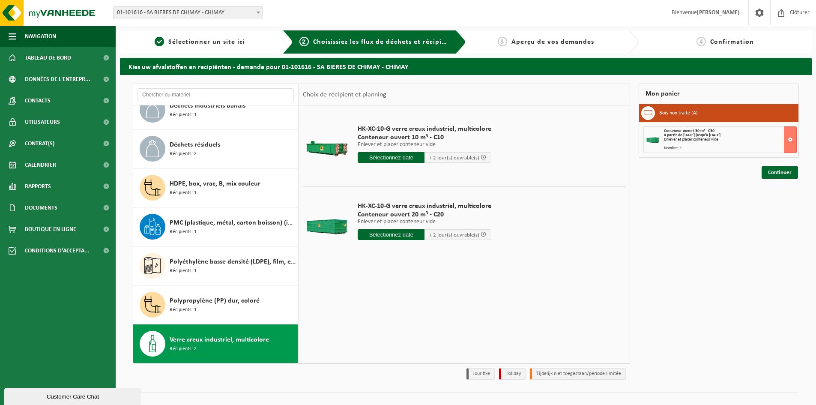
click at [387, 161] on input "text" at bounding box center [391, 157] width 67 height 11
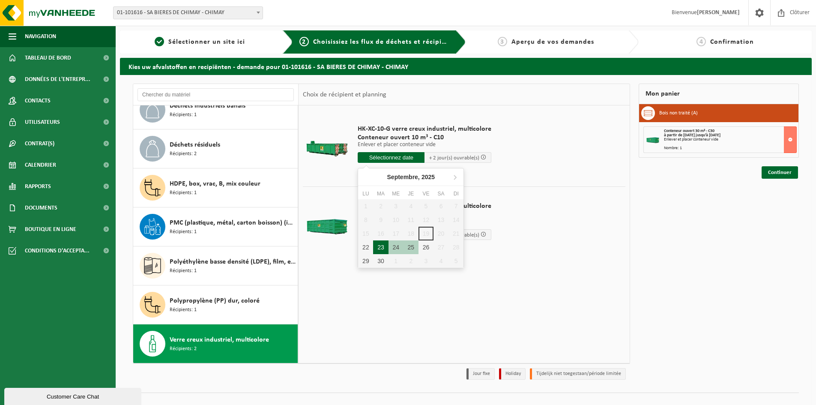
click at [378, 249] on div "23" at bounding box center [380, 247] width 15 height 14
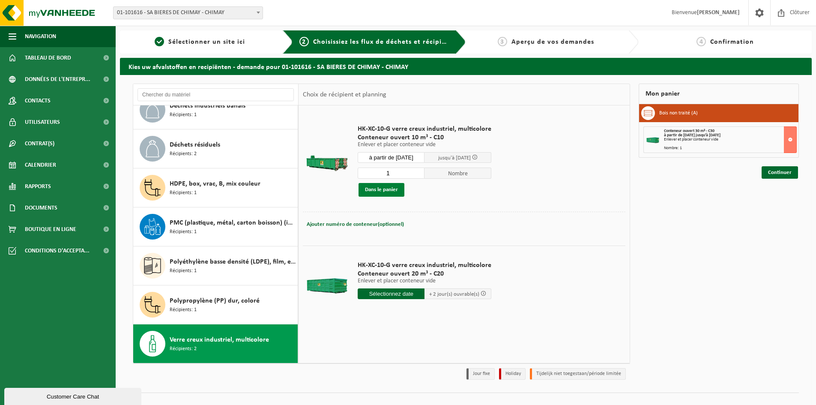
click at [377, 192] on button "Dans le panier" at bounding box center [382, 190] width 46 height 14
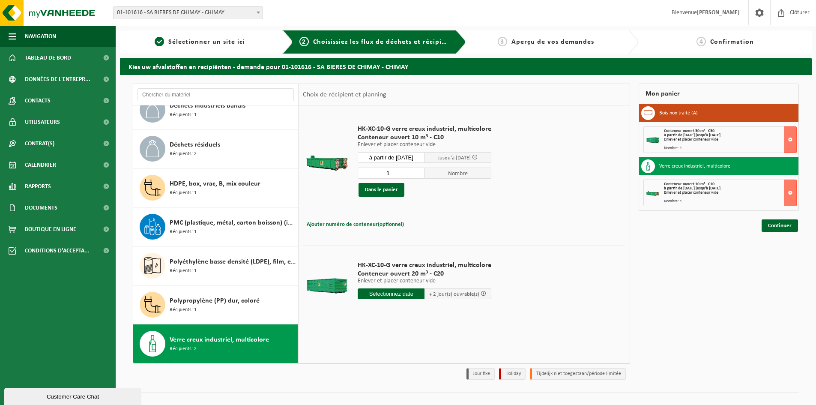
click at [398, 174] on input "1" at bounding box center [391, 173] width 67 height 11
click at [402, 164] on div "HK-XC-10-G verre creux industriel, multicolore Conteneur ouvert 10 m³ - C10 Enl…" at bounding box center [425, 160] width 142 height 89
click at [450, 156] on span "jusqu'à 25/09/2025" at bounding box center [454, 158] width 33 height 6
click at [403, 154] on input "à partir de 2025-09-23" at bounding box center [391, 157] width 67 height 11
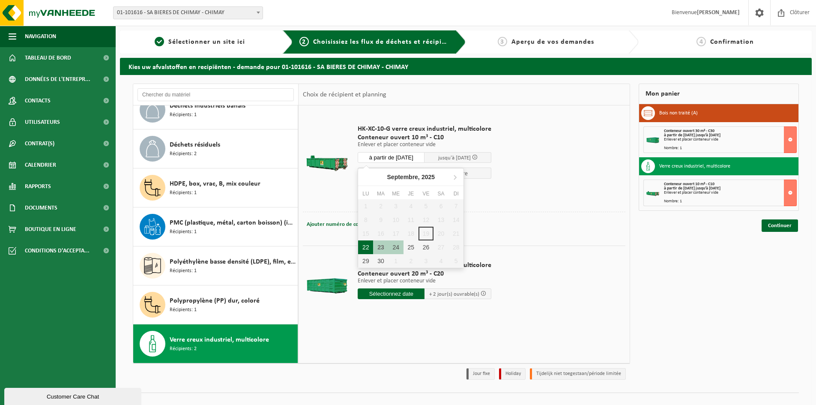
click at [369, 250] on div "22" at bounding box center [365, 247] width 15 height 14
type input "à partir de 2025-09-22"
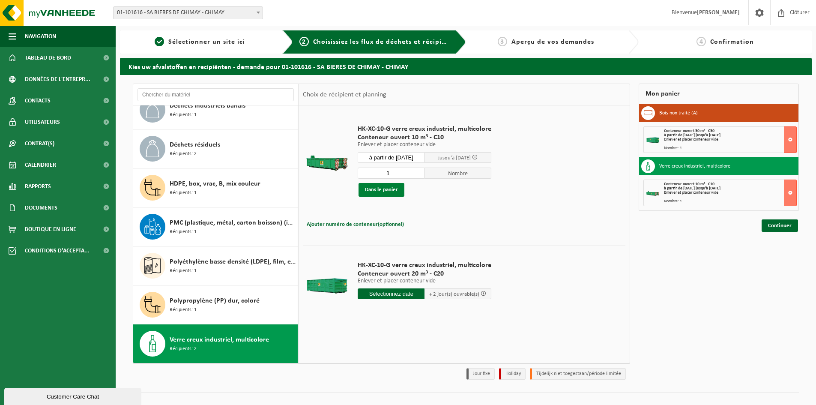
click at [385, 185] on button "Dans le panier" at bounding box center [382, 190] width 46 height 14
click at [790, 191] on button at bounding box center [790, 193] width 13 height 27
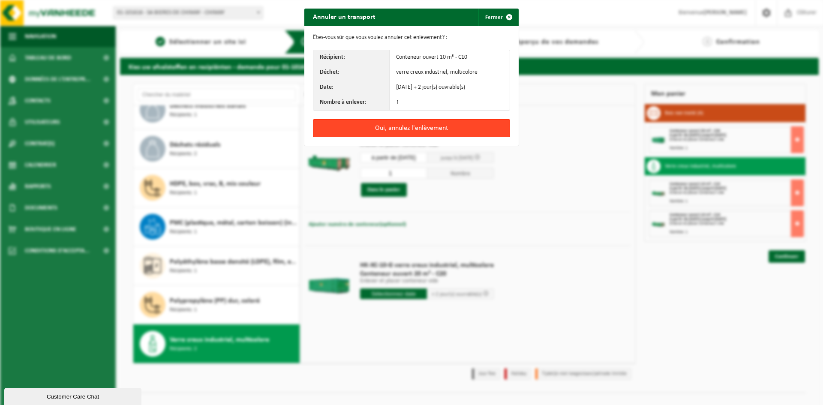
click at [409, 128] on button "Oui, annulez l'enlèvement" at bounding box center [411, 128] width 197 height 18
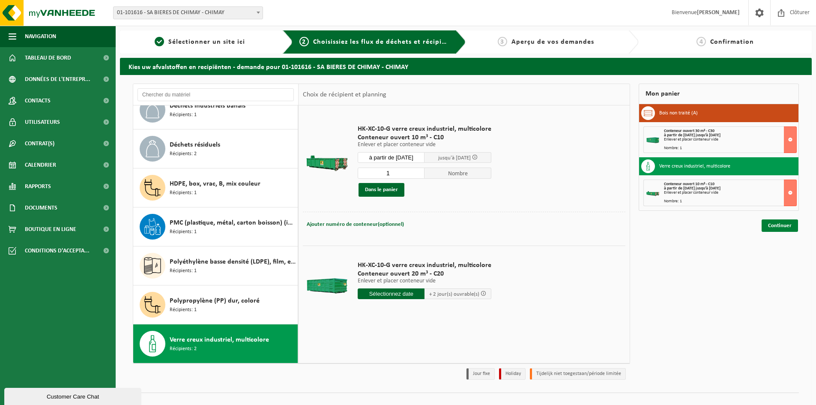
click at [782, 225] on link "Continuer" at bounding box center [780, 225] width 36 height 12
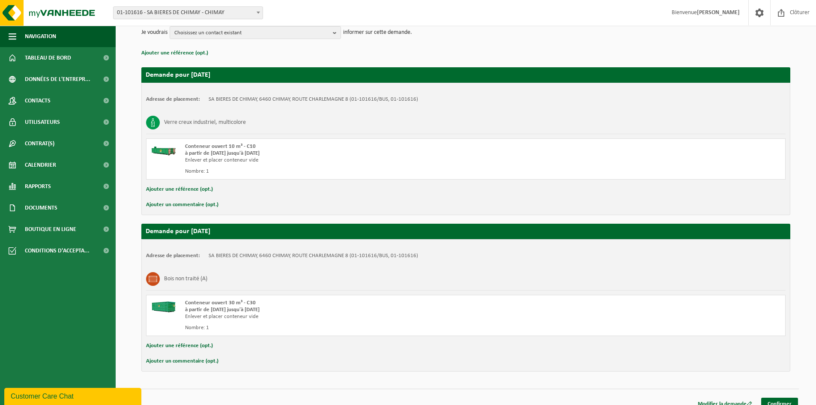
scroll to position [119, 0]
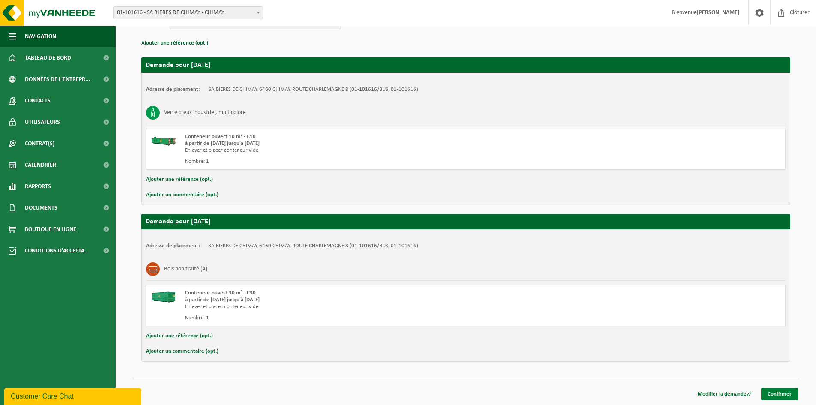
click at [774, 396] on link "Confirmer" at bounding box center [780, 394] width 37 height 12
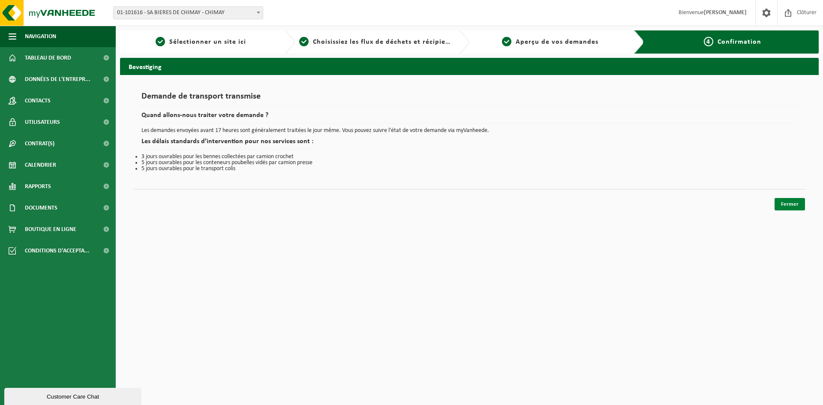
click at [788, 204] on link "Fermer" at bounding box center [789, 204] width 30 height 12
